Goal: Communication & Community: Share content

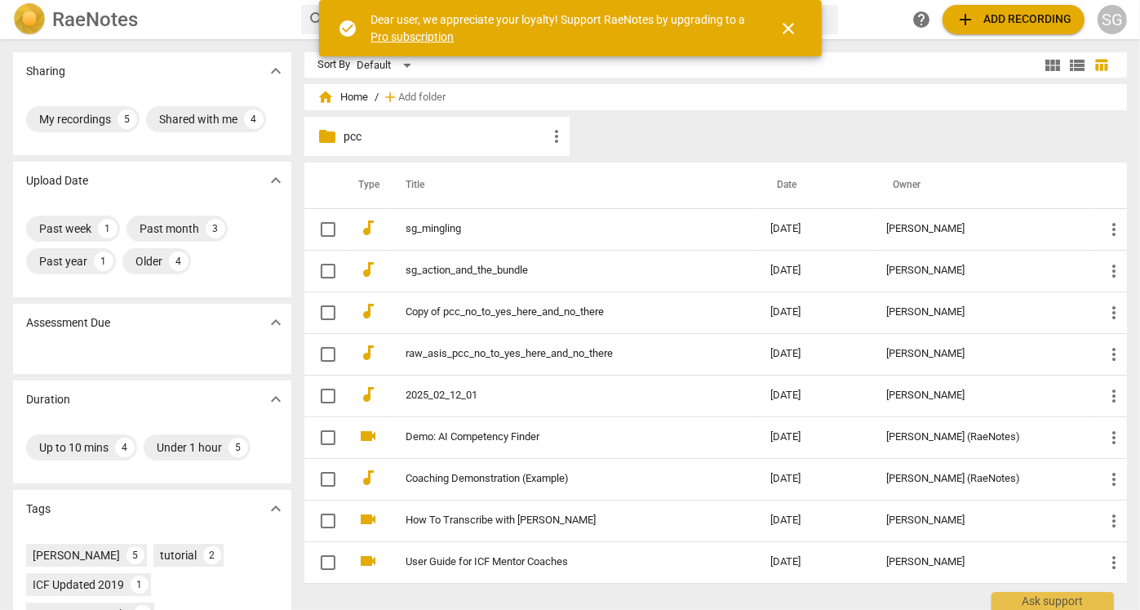
click at [353, 134] on p "pcc" at bounding box center [445, 136] width 203 height 17
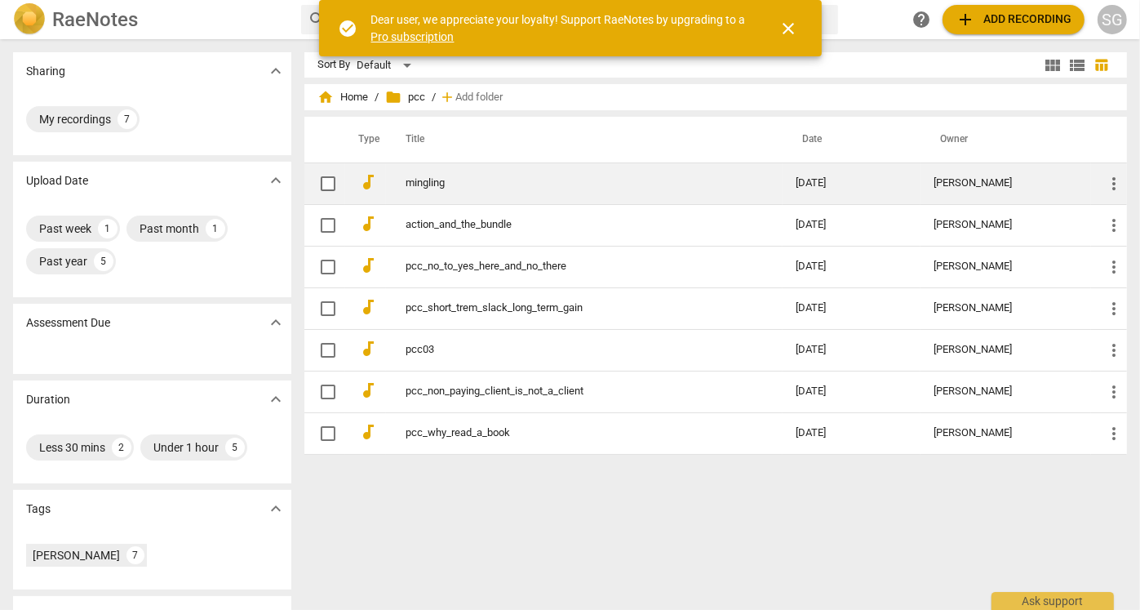
click at [474, 178] on link "mingling" at bounding box center [571, 183] width 331 height 12
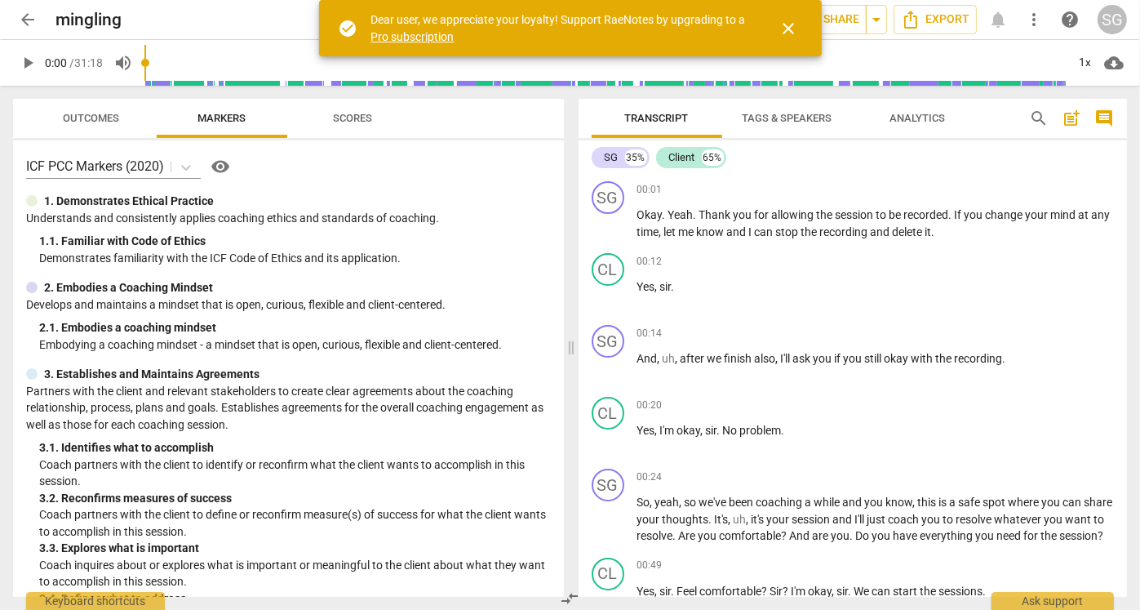
click at [795, 26] on span "close" at bounding box center [789, 29] width 20 height 20
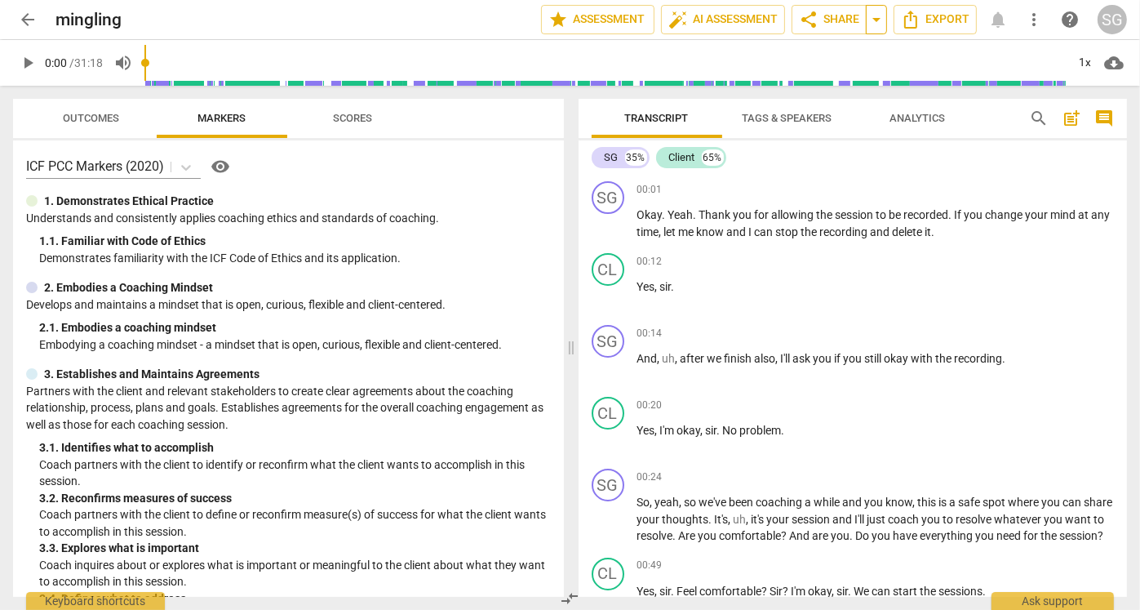
click at [871, 20] on span "arrow_drop_down" at bounding box center [877, 20] width 20 height 20
click at [811, 13] on span "share Share" at bounding box center [829, 20] width 60 height 20
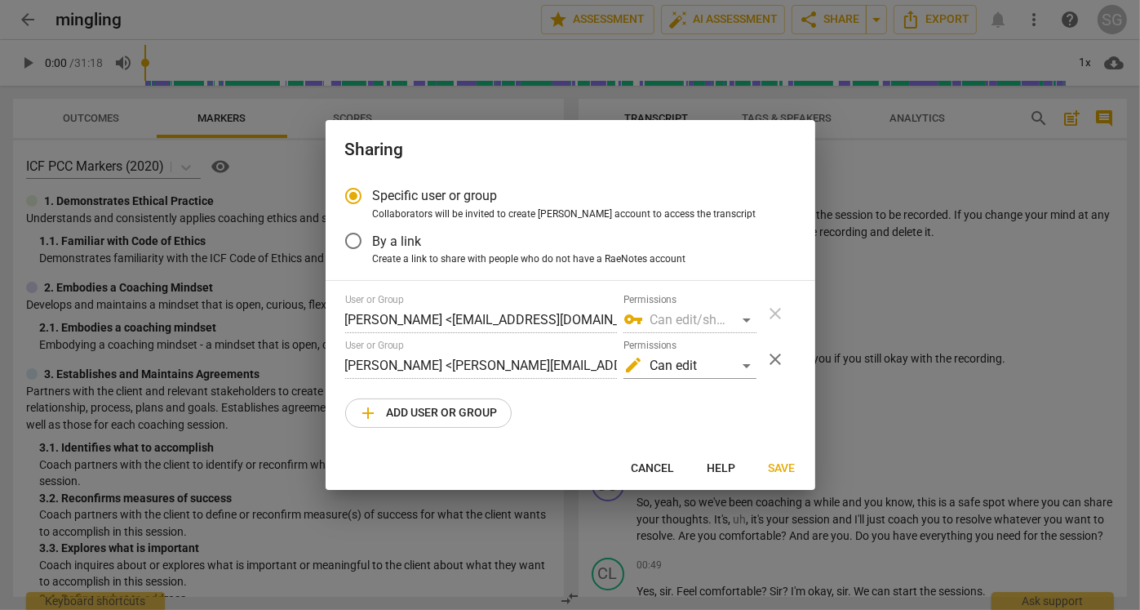
click at [463, 403] on button "add Add user or group" at bounding box center [428, 412] width 166 height 29
radio input "false"
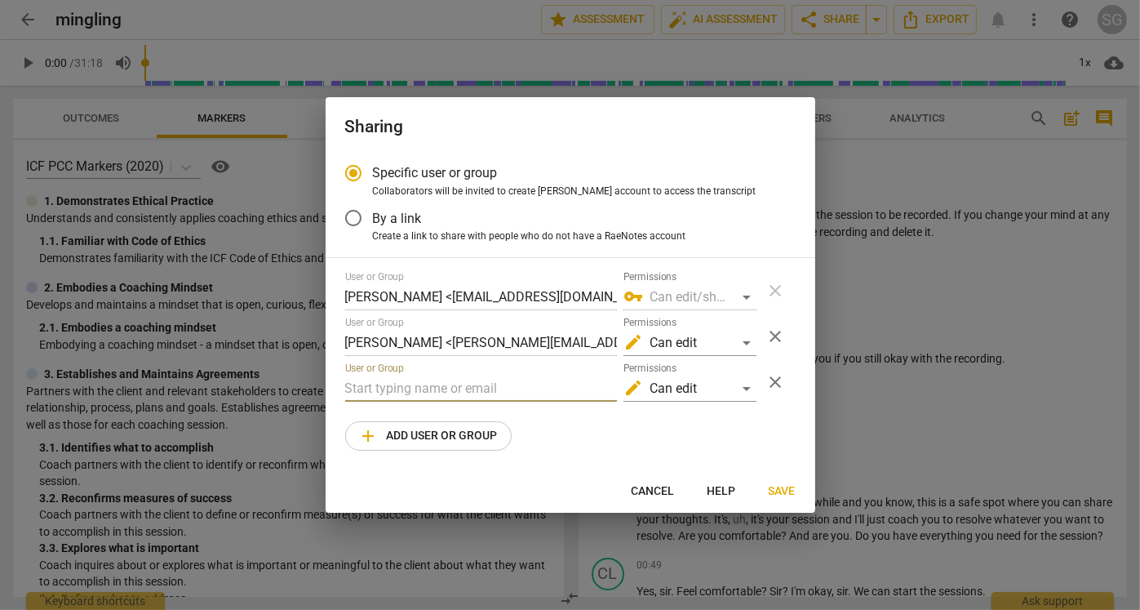
click at [491, 392] on input "text" at bounding box center [481, 388] width 272 height 26
click at [415, 390] on input "tr" at bounding box center [481, 388] width 272 height 26
type input "t"
paste input "[EMAIL_ADDRESS][DOMAIN_NAME]"
type input "[EMAIL_ADDRESS][DOMAIN_NAME]"
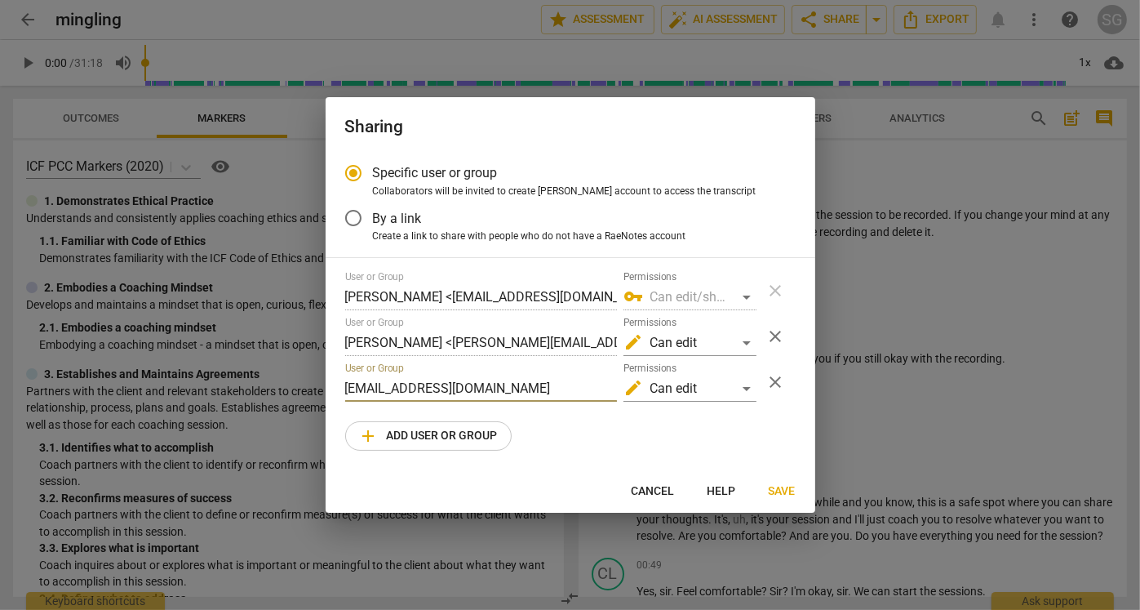
click at [783, 488] on span "Save" at bounding box center [782, 491] width 27 height 16
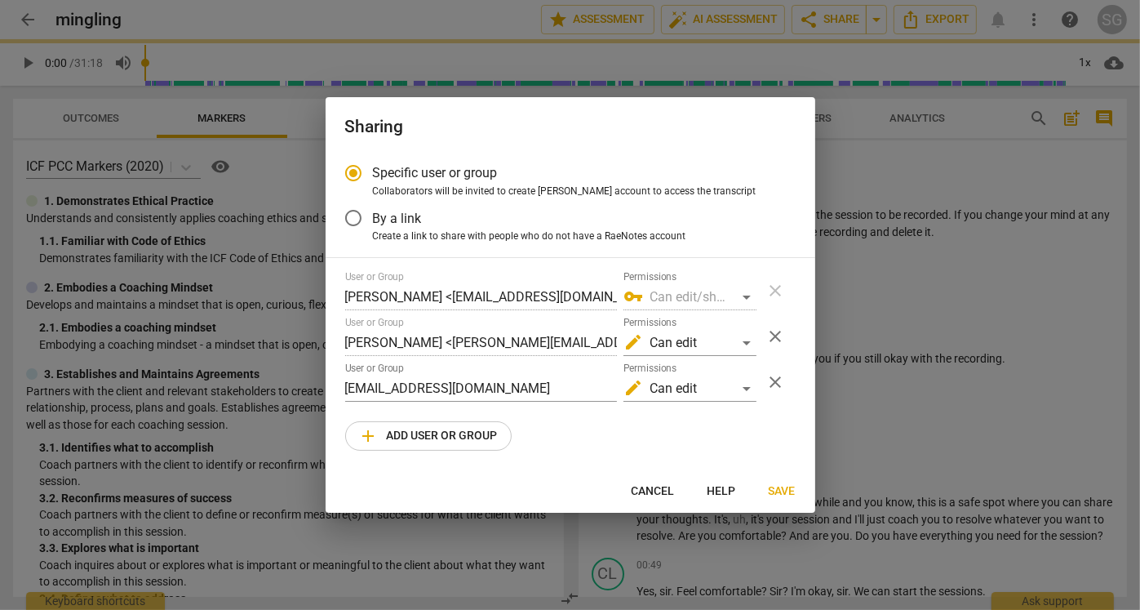
radio input "false"
type input "[PERSON_NAME] <[PERSON_NAME][EMAIL_ADDRESS][PERSON_NAME][DOMAIN_NAME]>"
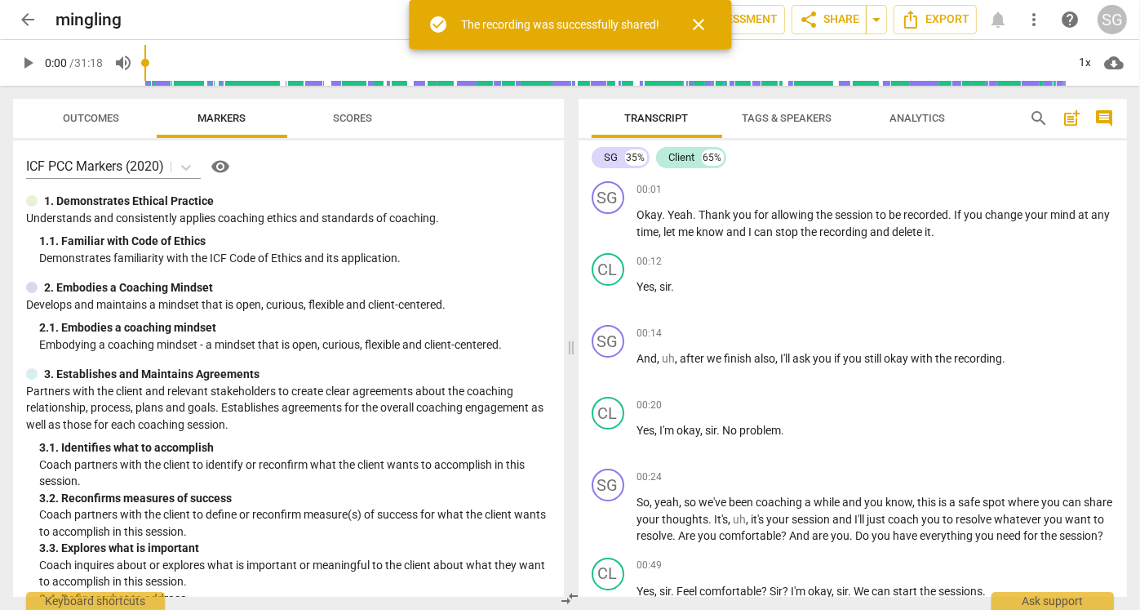
click at [698, 25] on span "close" at bounding box center [699, 25] width 20 height 20
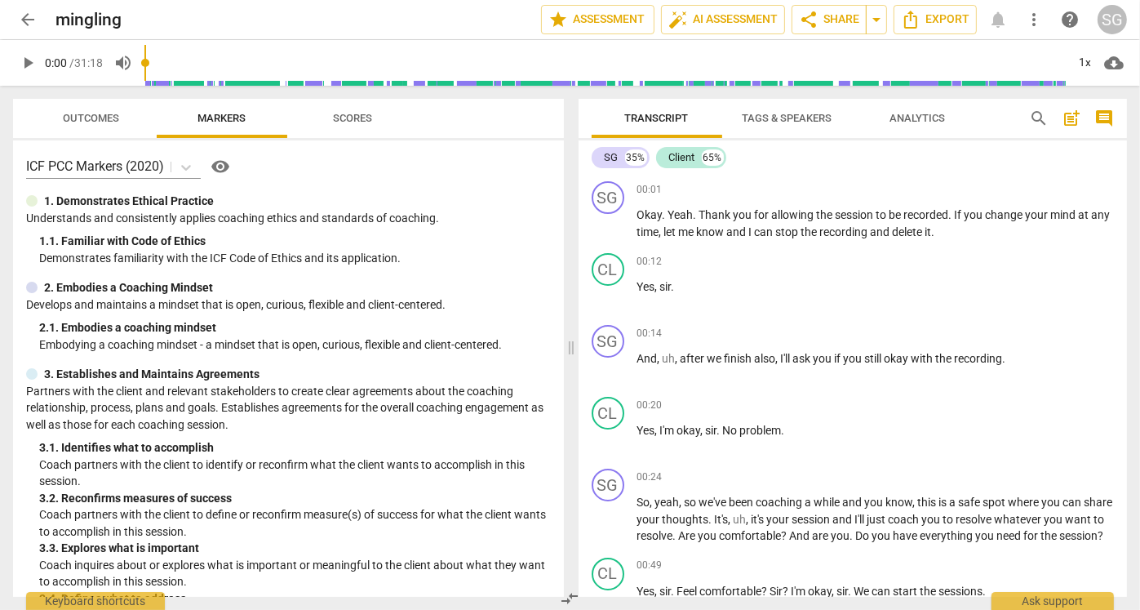
click at [34, 16] on span "arrow_back" at bounding box center [28, 20] width 20 height 20
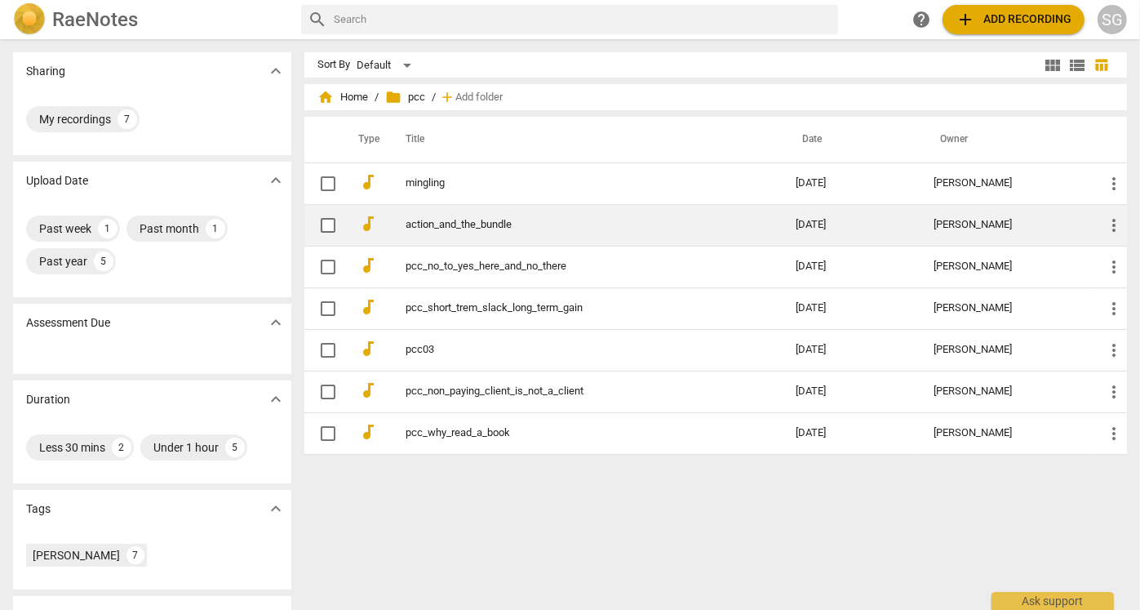
click at [422, 221] on link "action_and_the_bundle" at bounding box center [571, 225] width 331 height 12
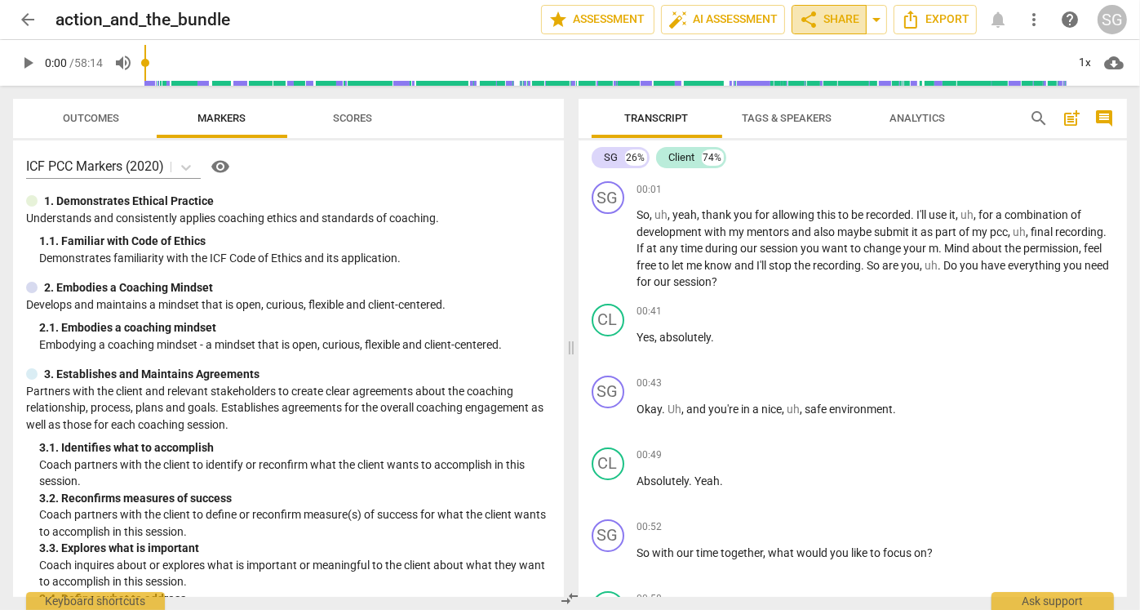
click at [823, 18] on span "share Share" at bounding box center [829, 20] width 60 height 20
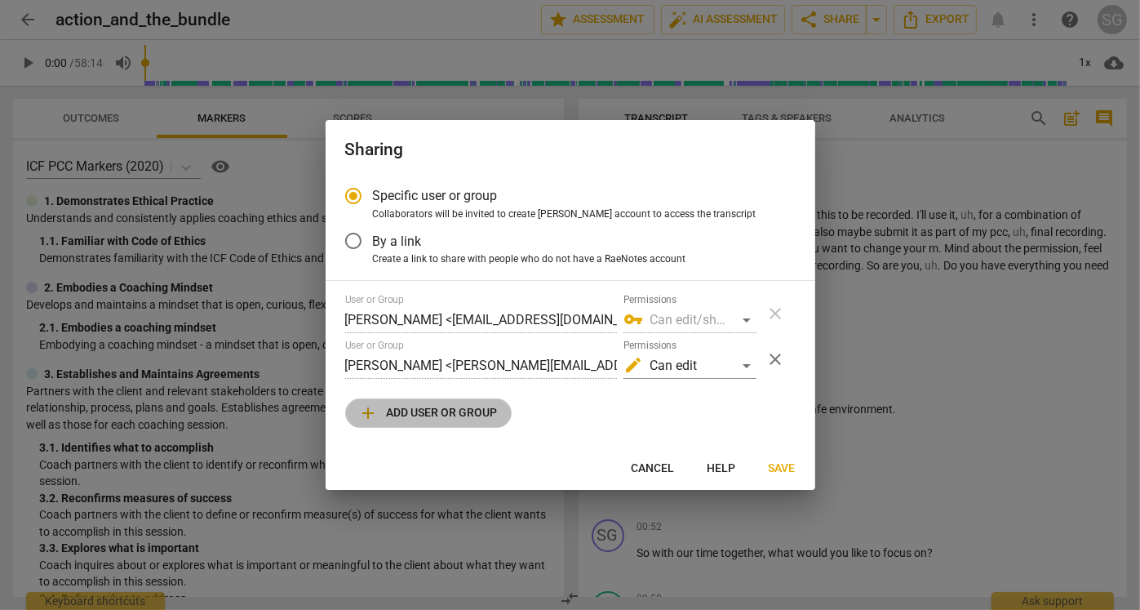
click at [447, 411] on span "add Add user or group" at bounding box center [428, 413] width 139 height 20
radio input "false"
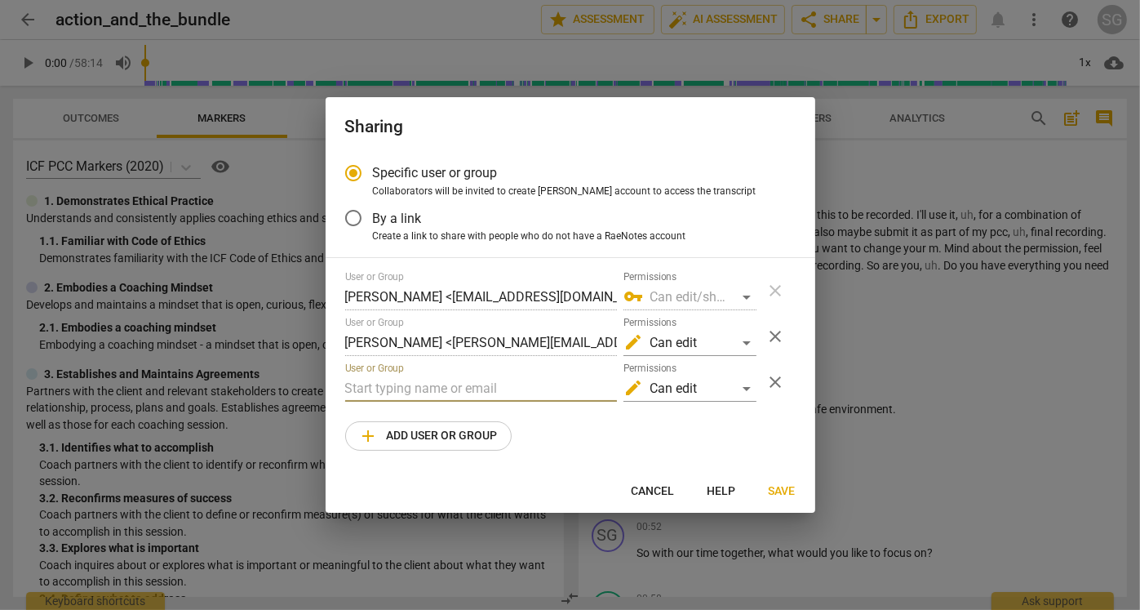
click at [455, 395] on input "text" at bounding box center [481, 388] width 272 height 26
paste input "[EMAIL_ADDRESS][DOMAIN_NAME]"
type input "[EMAIL_ADDRESS][DOMAIN_NAME]"
click at [777, 488] on span "Save" at bounding box center [782, 491] width 27 height 16
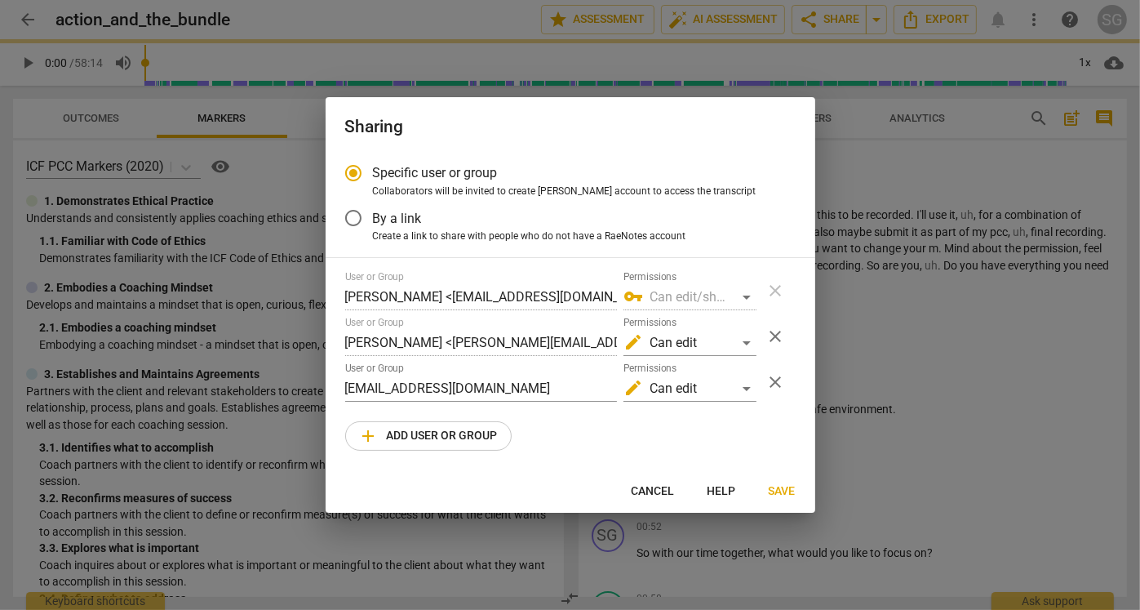
radio input "false"
type input "[PERSON_NAME] <[PERSON_NAME][EMAIL_ADDRESS][PERSON_NAME][DOMAIN_NAME]>"
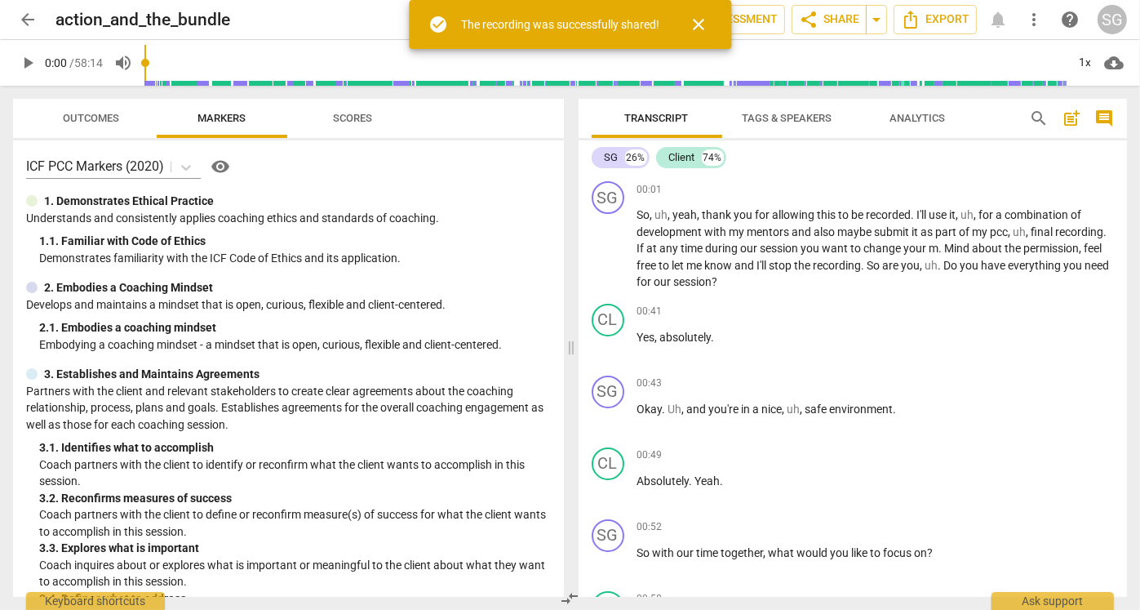
click at [698, 24] on span "close" at bounding box center [699, 25] width 20 height 20
